Goal: Task Accomplishment & Management: Manage account settings

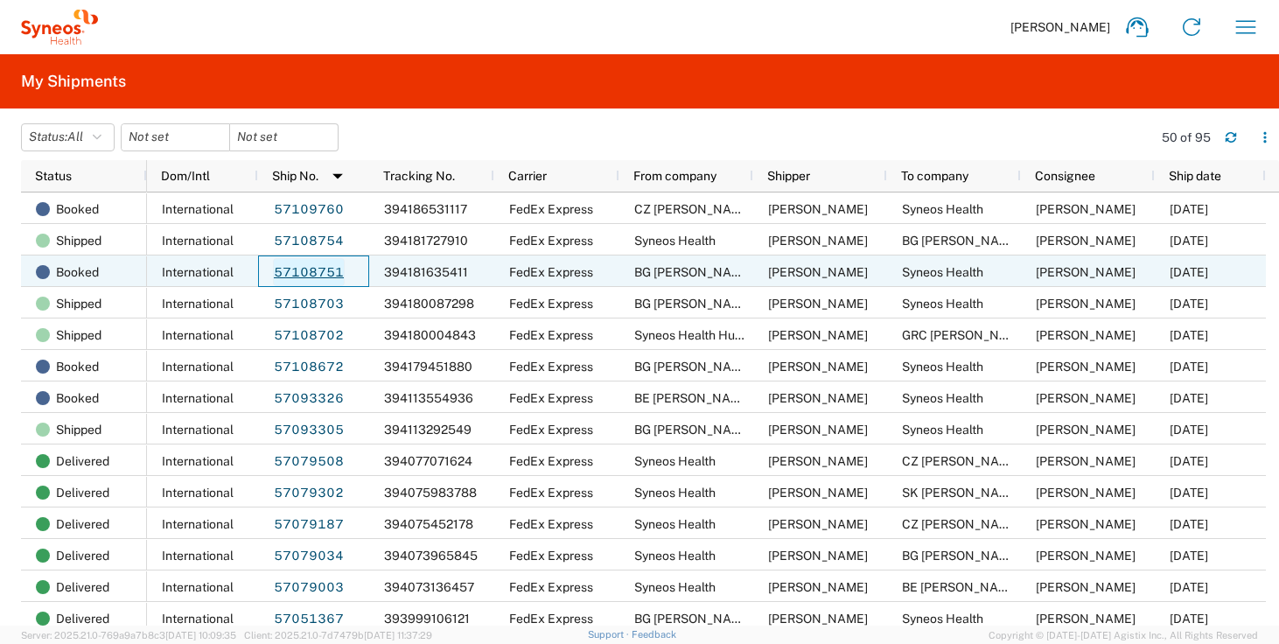
click at [310, 276] on link "57108751" at bounding box center [309, 272] width 72 height 28
click at [300, 271] on link "57108751" at bounding box center [309, 272] width 72 height 28
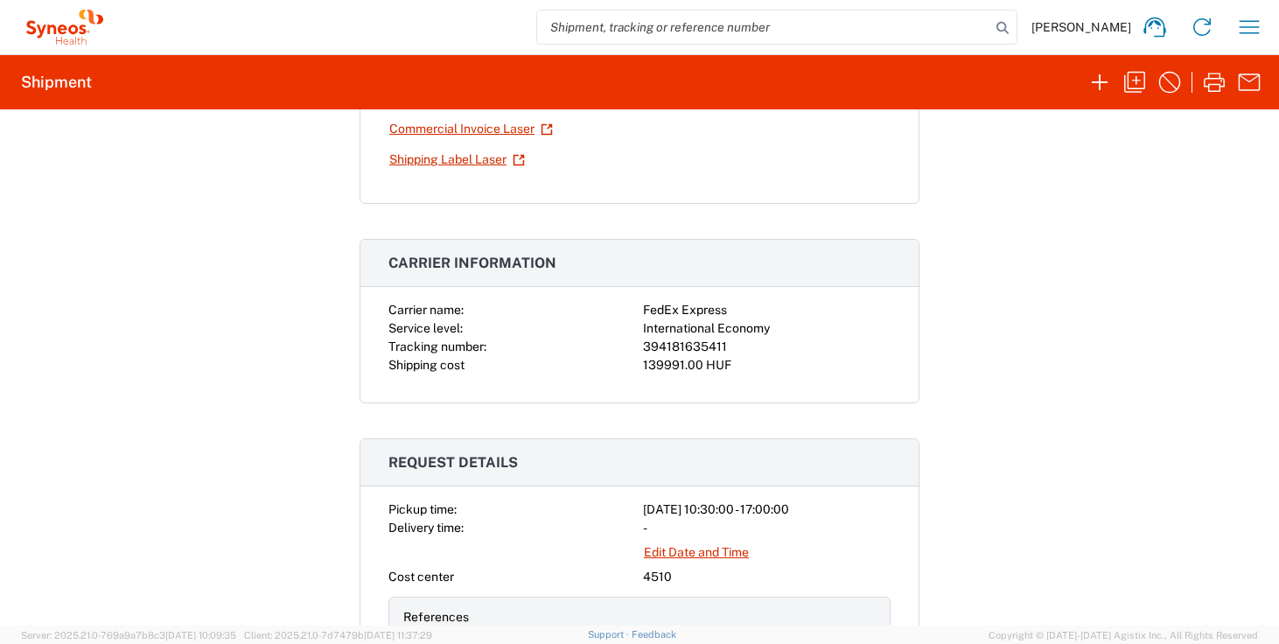
scroll to position [311, 0]
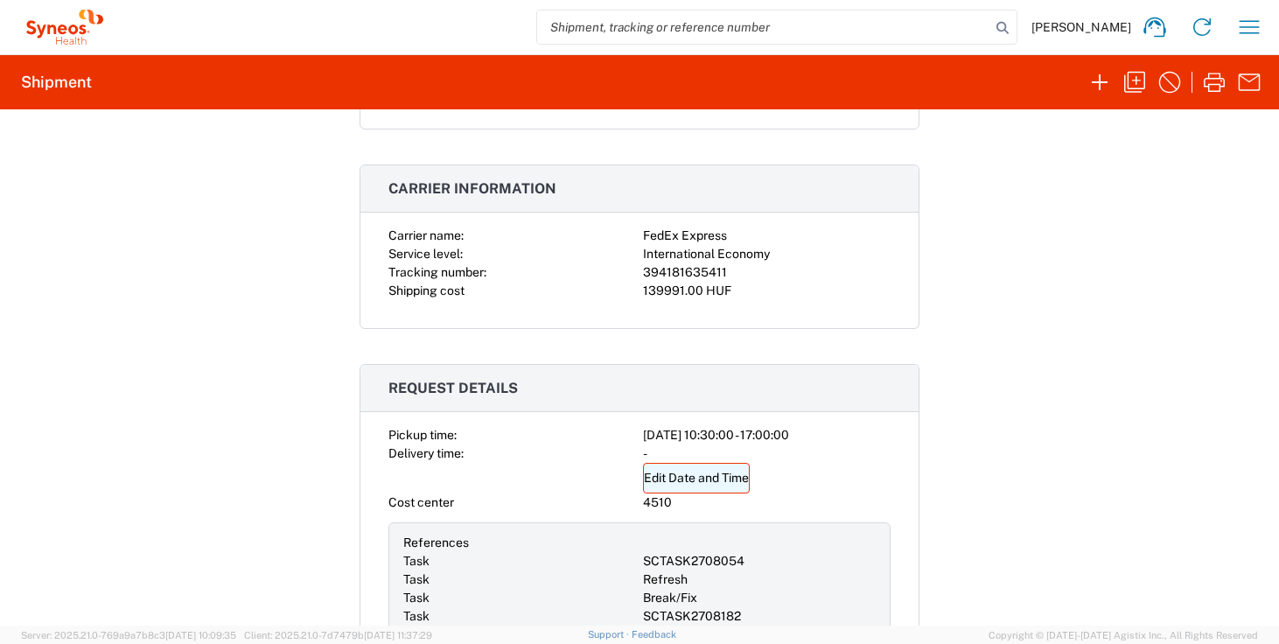
click at [686, 478] on link "Edit Date and Time" at bounding box center [696, 478] width 107 height 31
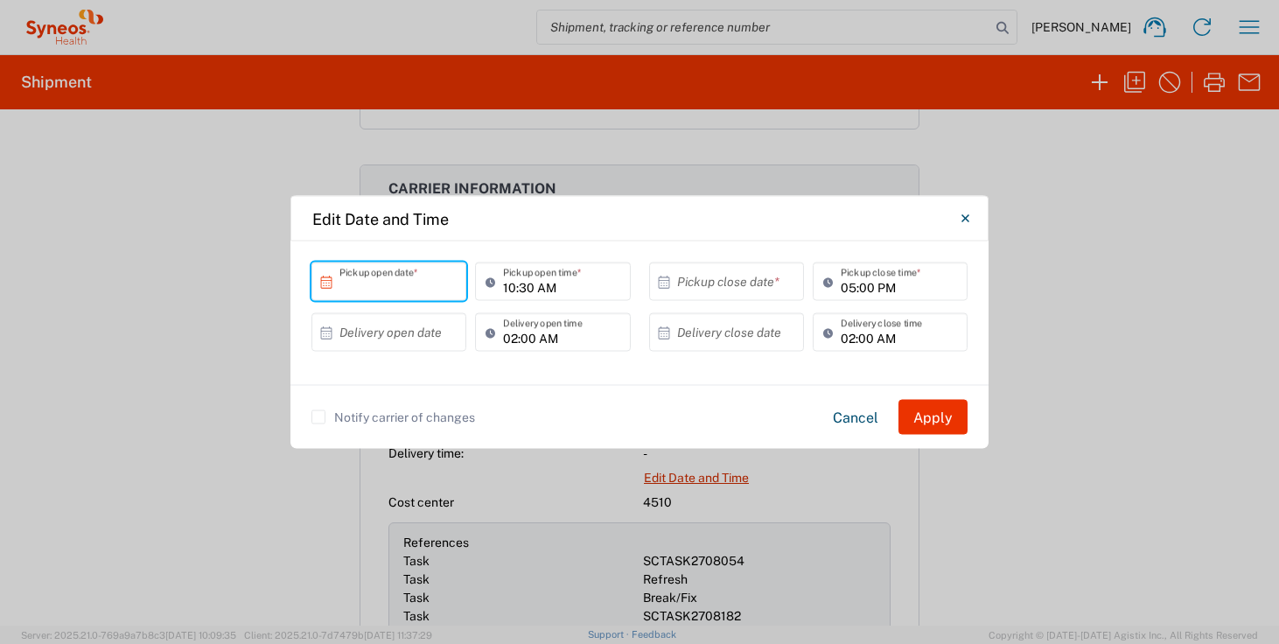
click at [381, 287] on input "text" at bounding box center [392, 281] width 107 height 31
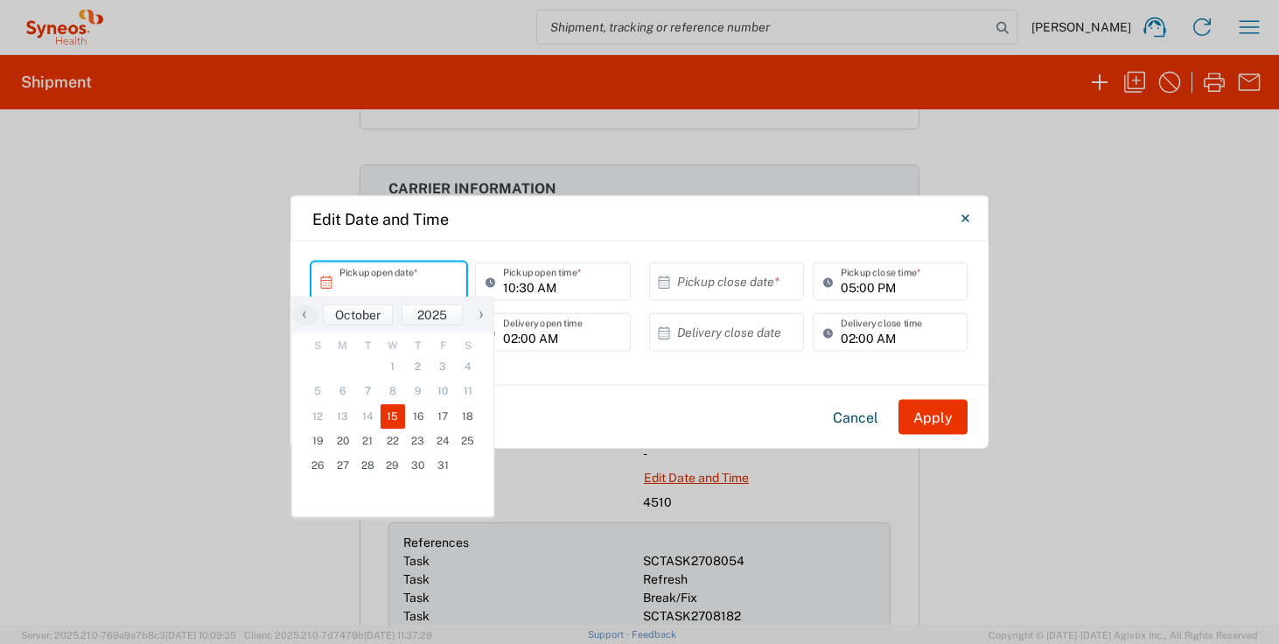
click at [401, 418] on span "15" at bounding box center [393, 416] width 25 height 24
type input "[DATE]"
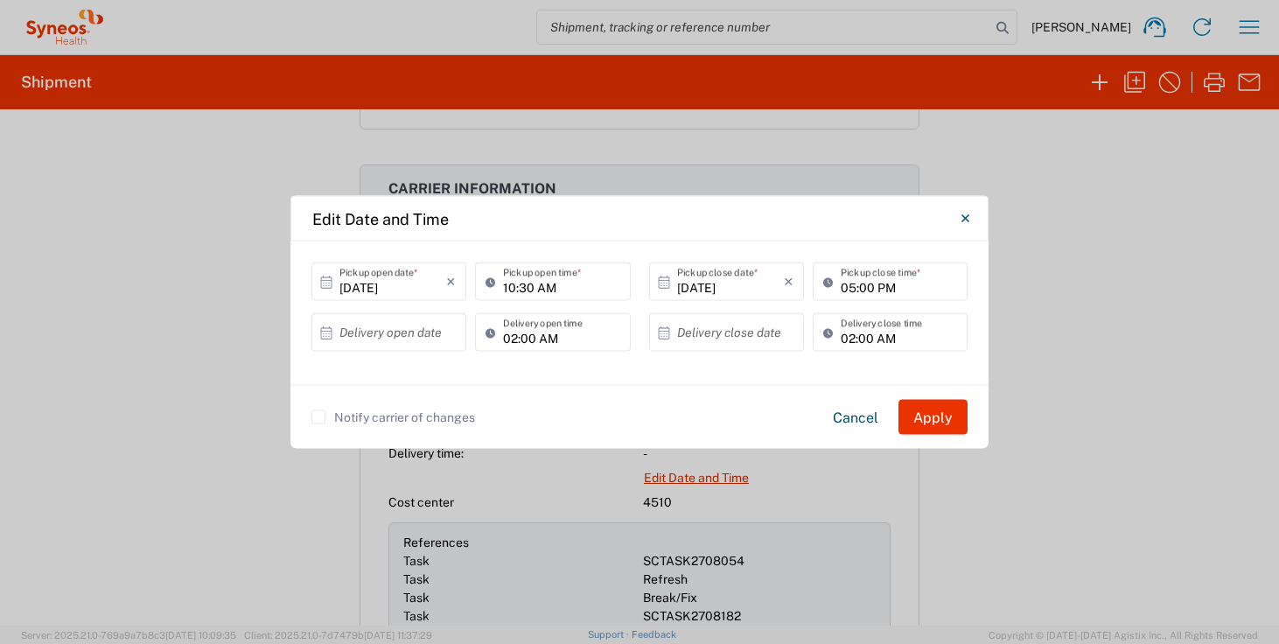
click at [333, 407] on div "Notify carrier of changes Cancel Apply" at bounding box center [639, 417] width 656 height 35
click at [332, 410] on label "Notify carrier of changes" at bounding box center [393, 417] width 164 height 14
click at [318, 417] on input "Notify carrier of changes" at bounding box center [318, 417] width 0 height 0
click at [931, 415] on button "Apply" at bounding box center [933, 417] width 69 height 35
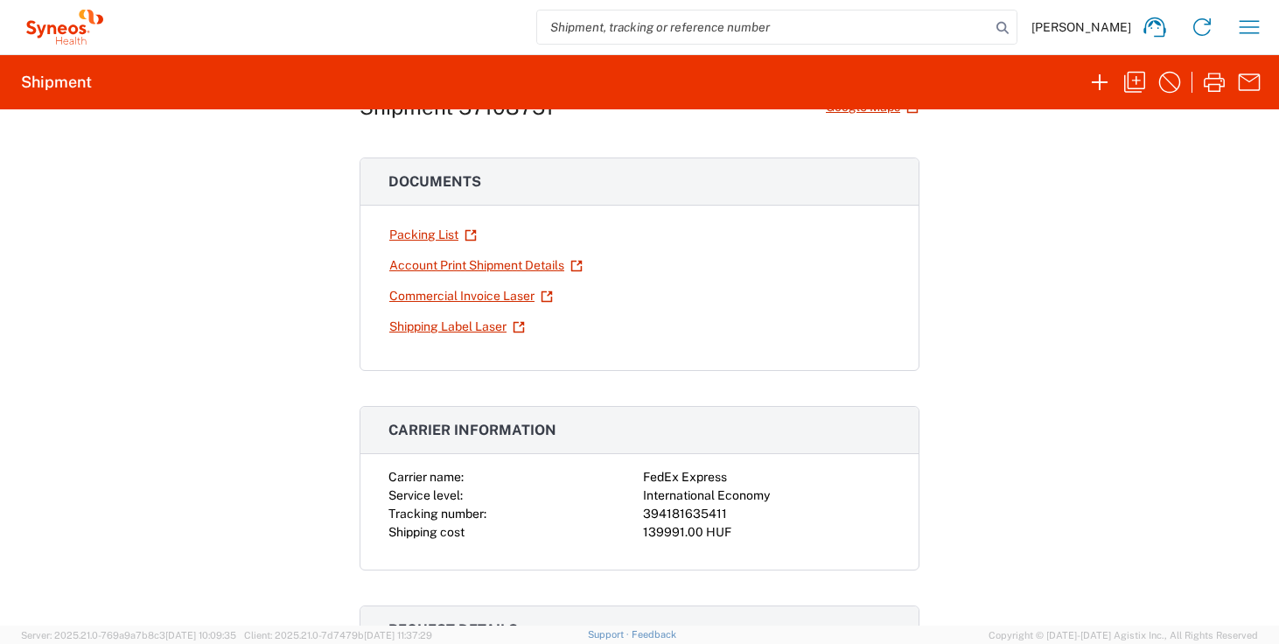
scroll to position [0, 0]
